Goal: Task Accomplishment & Management: Complete application form

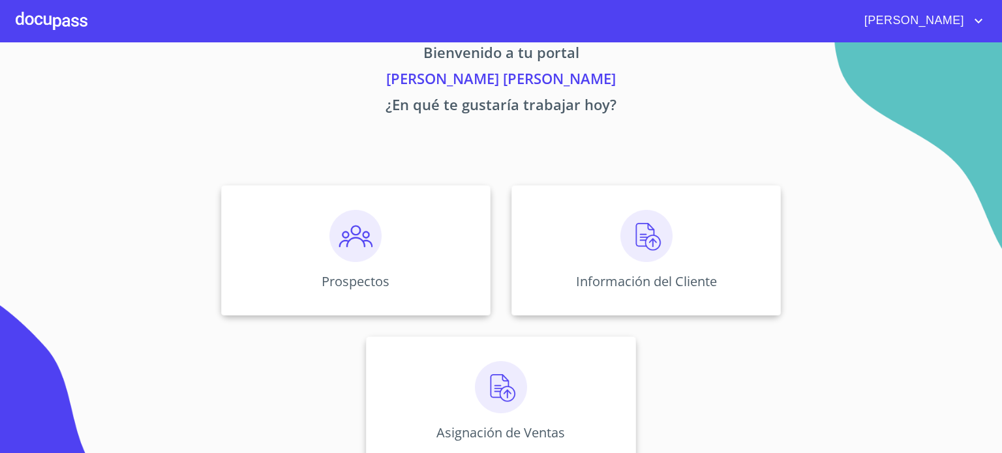
scroll to position [50, 0]
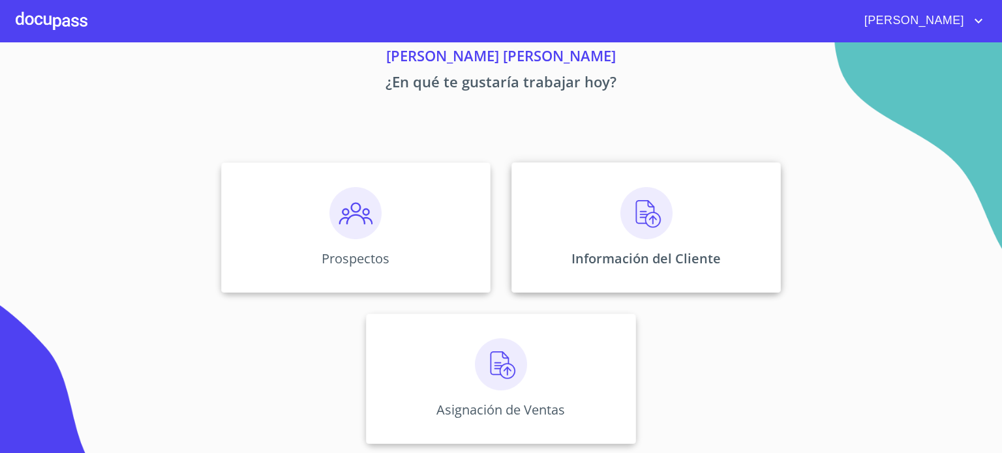
click at [611, 229] on div "Información del Cliente" at bounding box center [645, 227] width 269 height 130
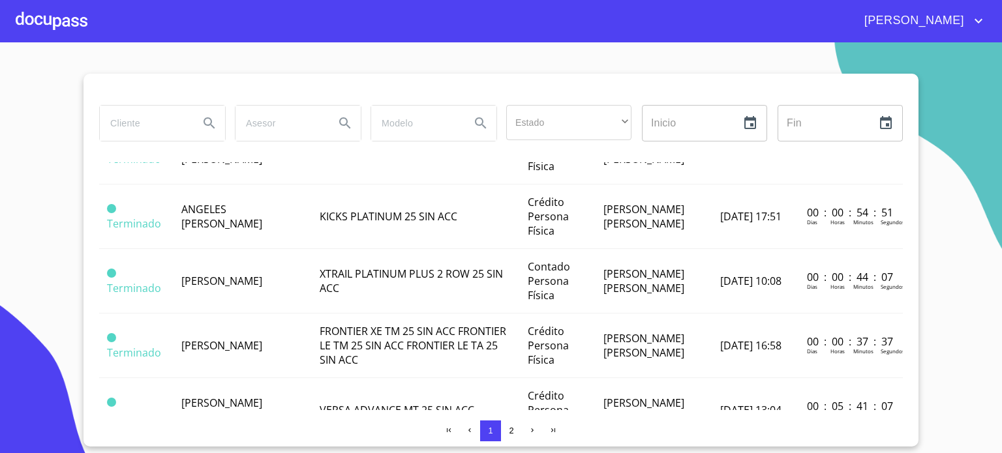
scroll to position [284, 0]
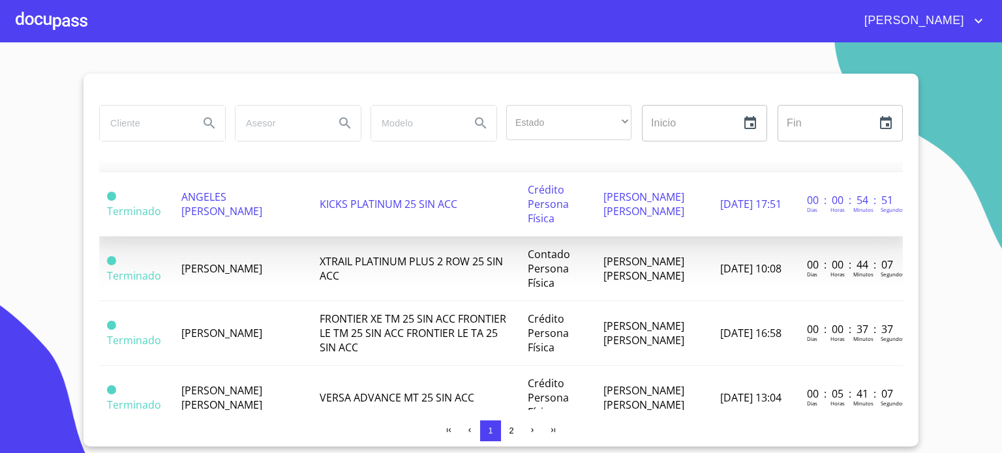
click at [258, 196] on span "ANGELES [PERSON_NAME]" at bounding box center [221, 204] width 81 height 29
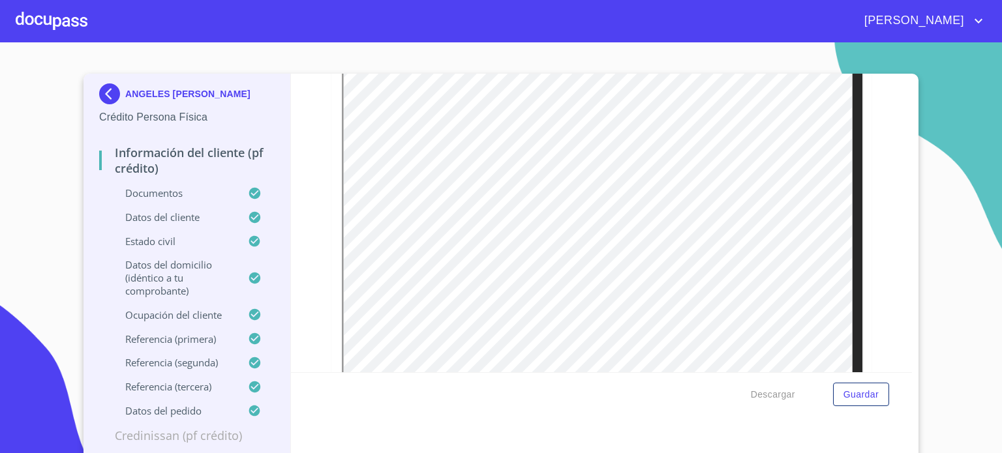
scroll to position [3530, 0]
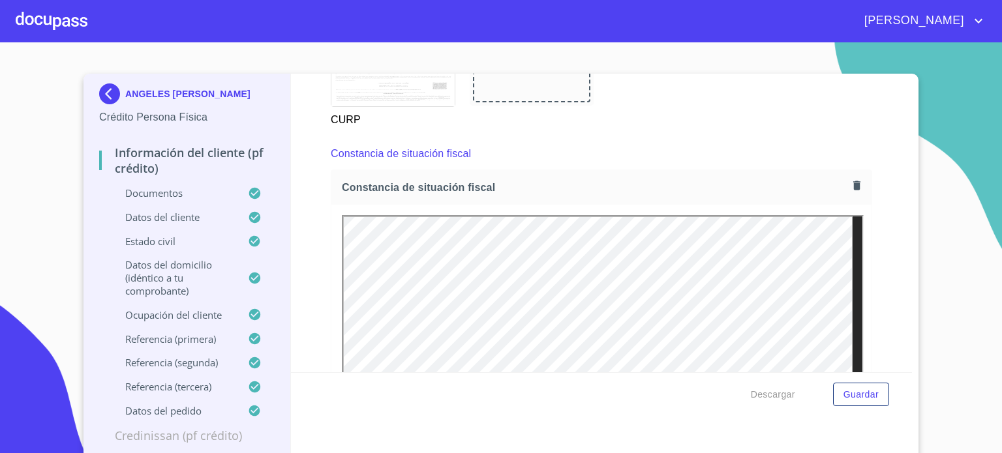
click at [853, 181] on icon "button" at bounding box center [856, 185] width 7 height 9
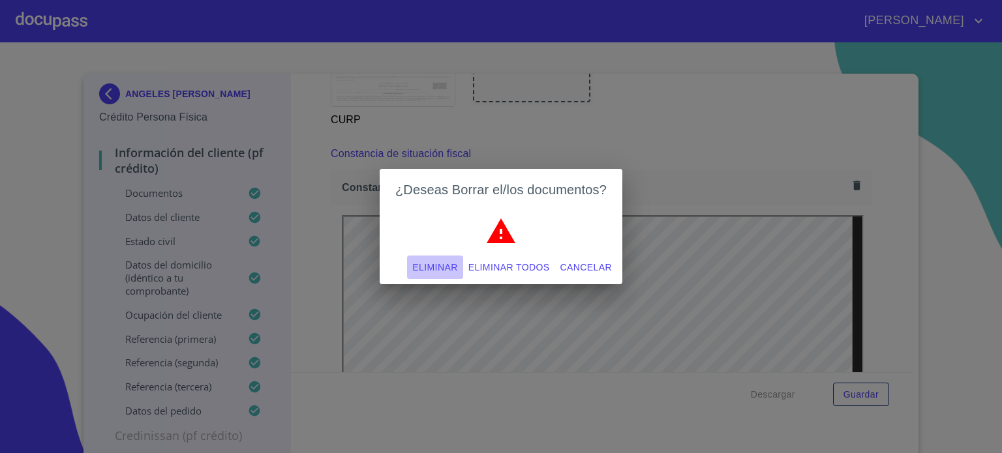
click at [449, 265] on span "Eliminar" at bounding box center [434, 268] width 45 height 16
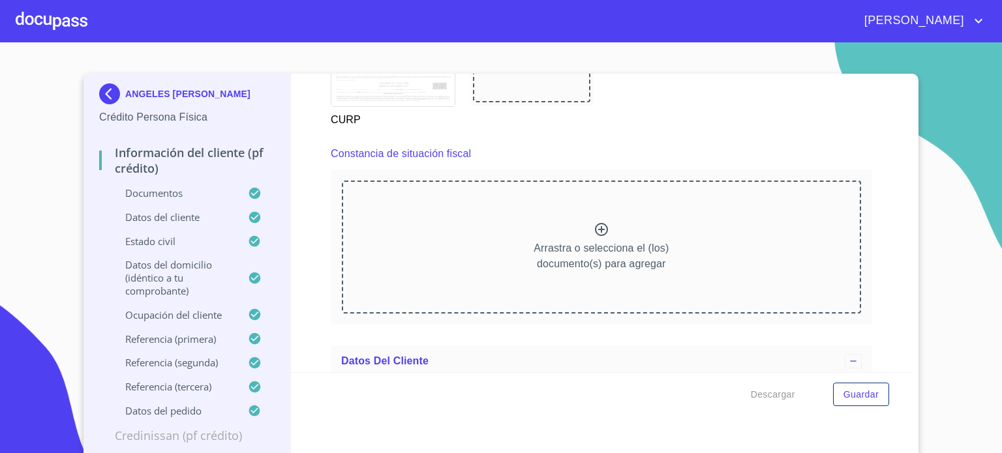
click at [593, 232] on div at bounding box center [601, 231] width 16 height 19
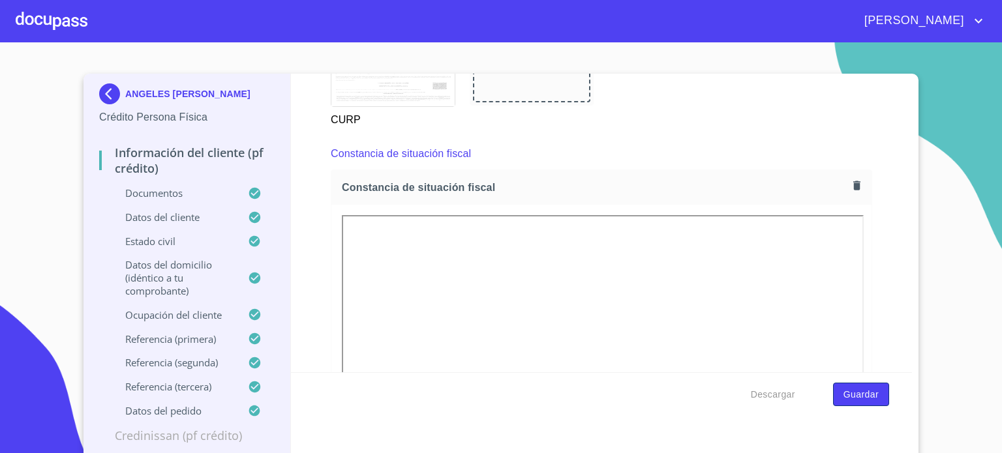
click at [866, 398] on span "Guardar" at bounding box center [860, 395] width 35 height 16
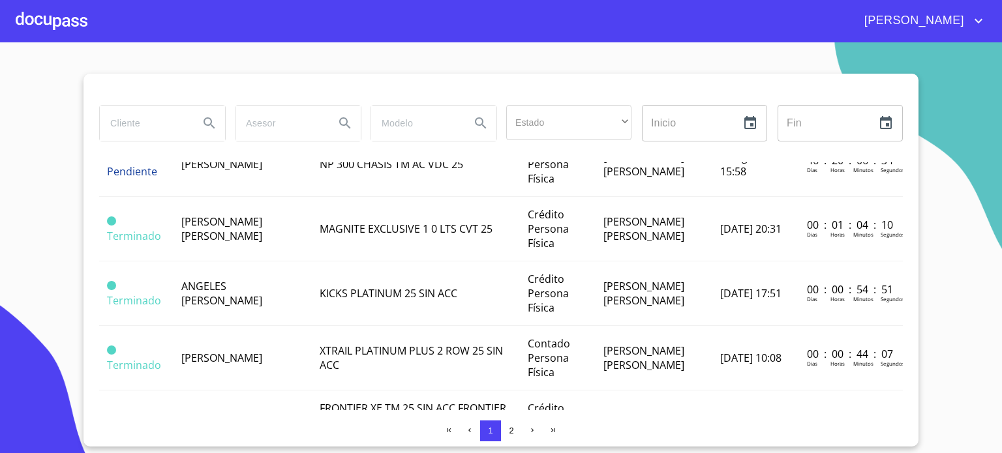
scroll to position [198, 0]
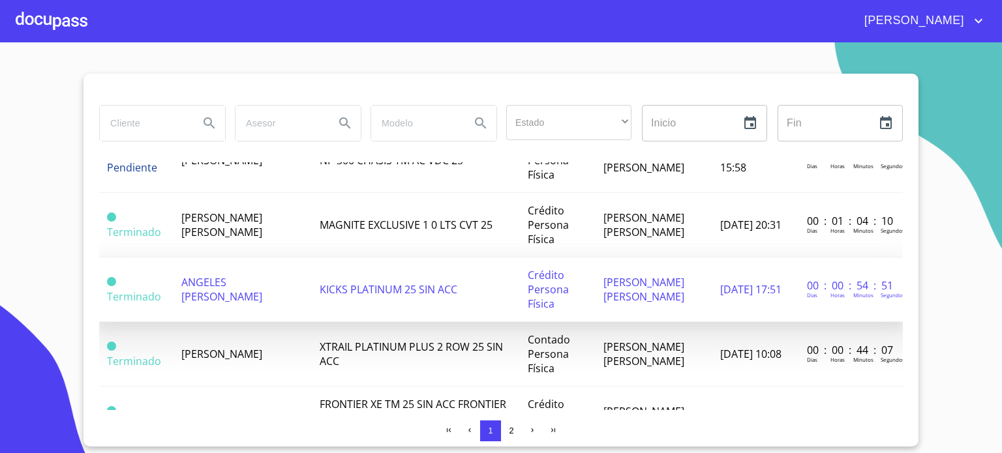
click at [248, 284] on span "ANGELES [PERSON_NAME]" at bounding box center [221, 289] width 81 height 29
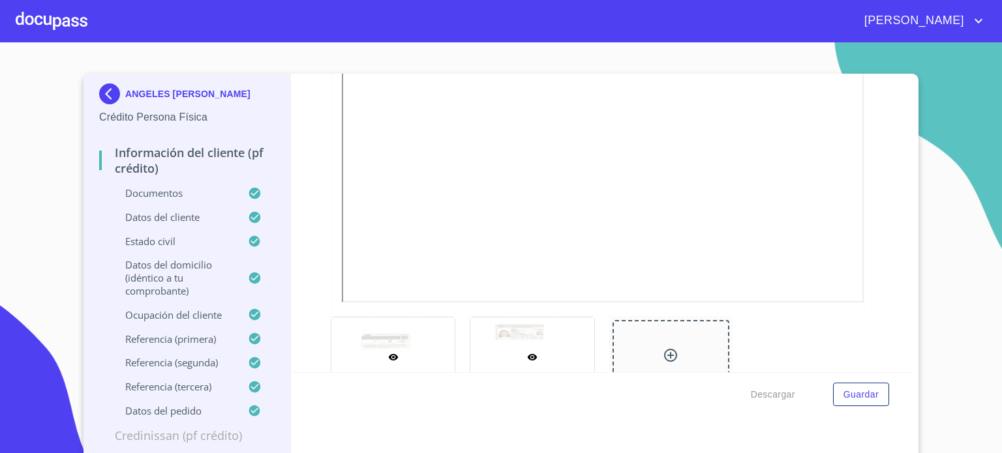
click at [540, 327] on div at bounding box center [531, 358] width 123 height 80
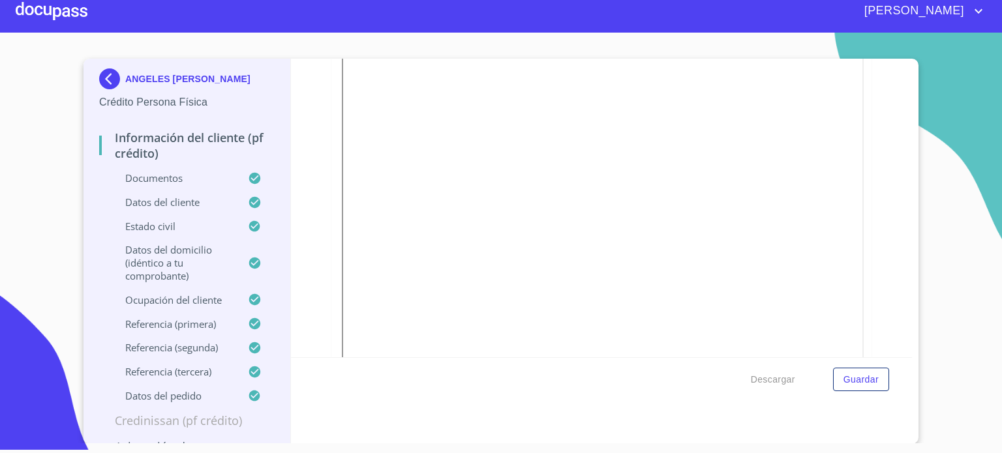
scroll to position [3768, 0]
click at [850, 385] on span "Guardar" at bounding box center [860, 380] width 35 height 16
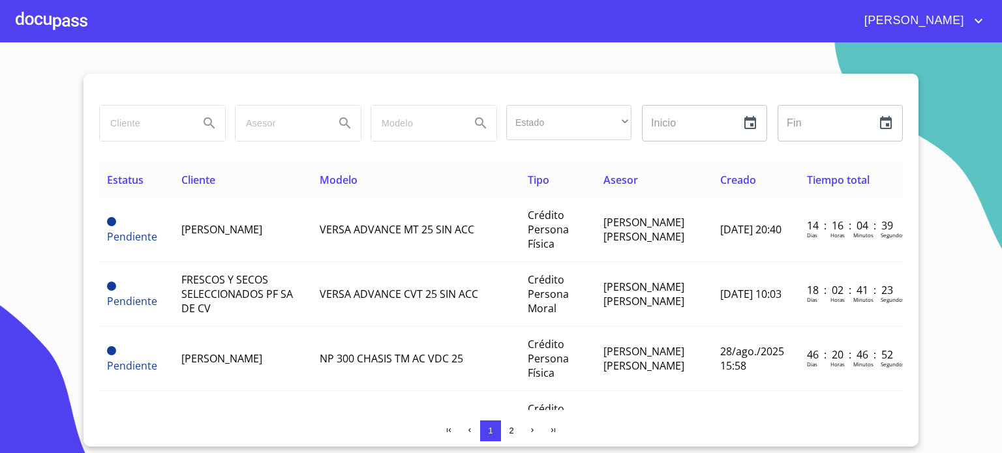
click at [905, 146] on div "Fin ​" at bounding box center [840, 123] width 136 height 47
